Goal: Information Seeking & Learning: Check status

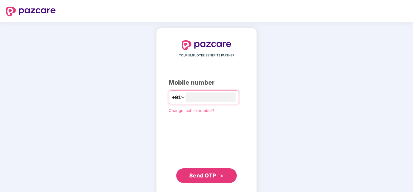
type input "**********"
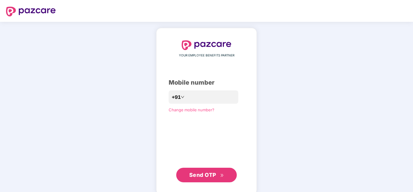
click at [208, 173] on span "Send OTP" at bounding box center [202, 174] width 27 height 6
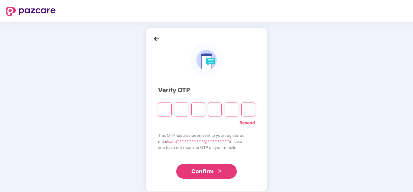
type input "*"
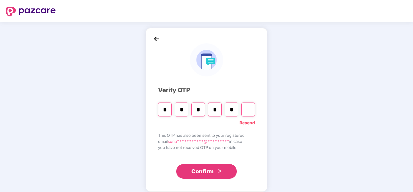
type input "*"
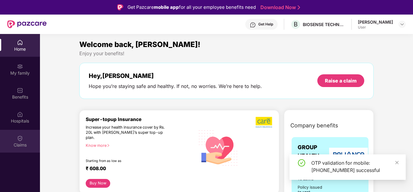
click at [26, 136] on div "Claims" at bounding box center [20, 141] width 40 height 23
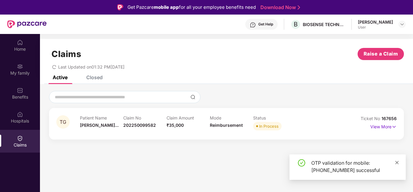
click at [398, 162] on icon "close" at bounding box center [397, 162] width 4 height 4
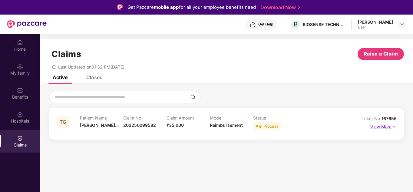
click at [386, 129] on p "View More" at bounding box center [383, 126] width 26 height 8
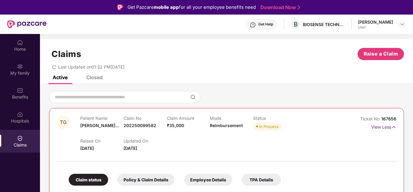
click at [258, 24] on div "Get Help" at bounding box center [265, 24] width 15 height 5
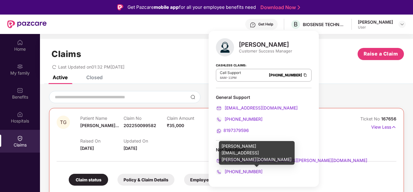
drag, startPoint x: 230, startPoint y: 159, endPoint x: 226, endPoint y: 160, distance: 3.7
click at [226, 160] on span "[PERSON_NAME][EMAIL_ADDRESS][PERSON_NAME][DOMAIN_NAME]" at bounding box center [295, 159] width 144 height 5
click at [227, 160] on span "[PERSON_NAME][EMAIL_ADDRESS][PERSON_NAME][DOMAIN_NAME]" at bounding box center [295, 159] width 144 height 5
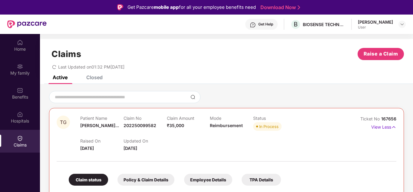
click at [258, 22] on div "Get Help" at bounding box center [265, 24] width 15 height 5
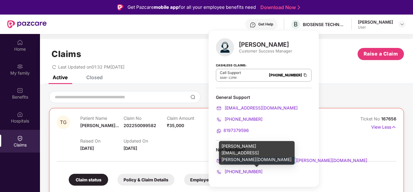
drag, startPoint x: 292, startPoint y: 160, endPoint x: 223, endPoint y: 159, distance: 68.4
click at [223, 159] on div "[PERSON_NAME] Customer Success Manager Cashless Claims: Call Support 8AM - 11PM…" at bounding box center [264, 109] width 110 height 156
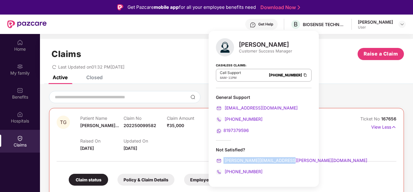
copy span "[PERSON_NAME][EMAIL_ADDRESS][PERSON_NAME][DOMAIN_NAME]"
click at [336, 58] on div "Claims Raise a Claim" at bounding box center [226, 54] width 355 height 12
